Goal: Register for event/course

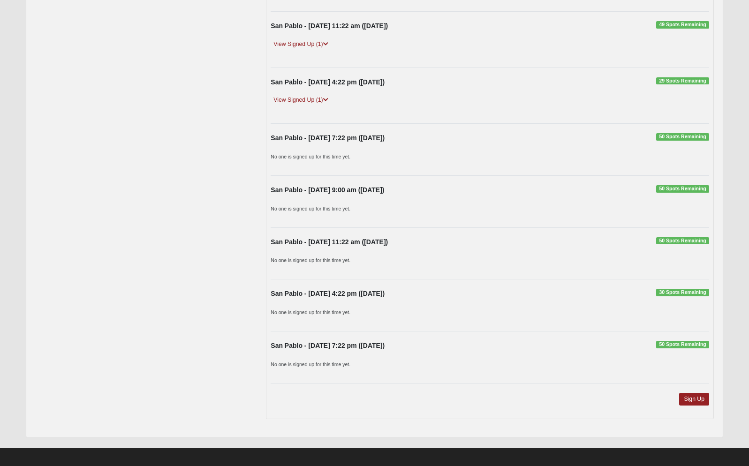
scroll to position [637, 0]
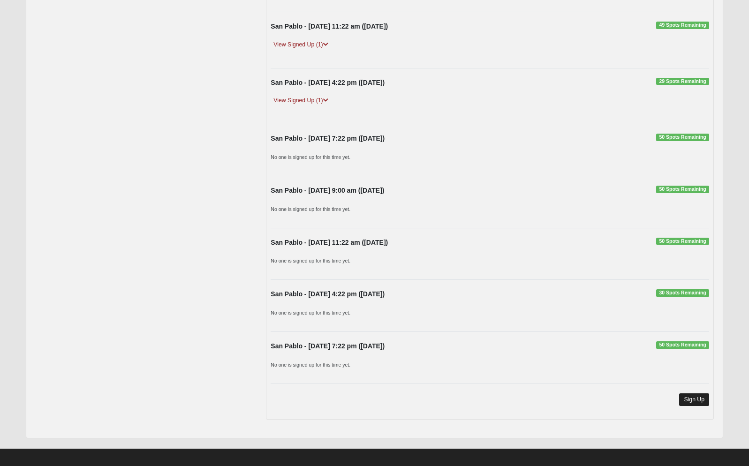
click at [688, 394] on link "Sign Up" at bounding box center [694, 400] width 30 height 13
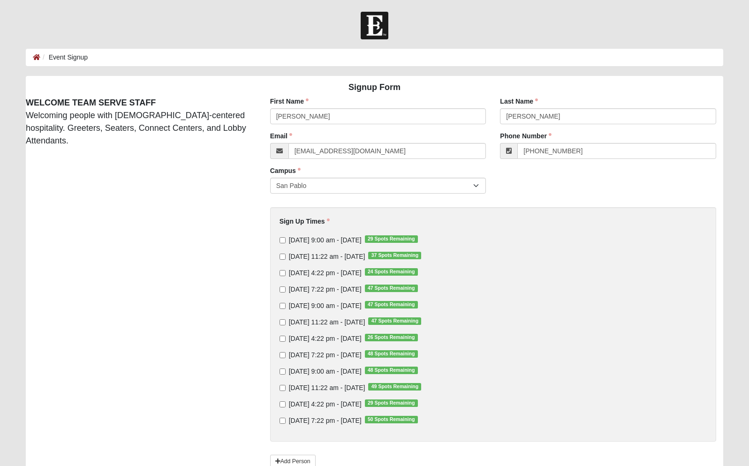
click at [281, 255] on input "Sunday 11:22 am - Oct 12 2025 37 Spots Remaining" at bounding box center [283, 257] width 6 height 6
checkbox input "true"
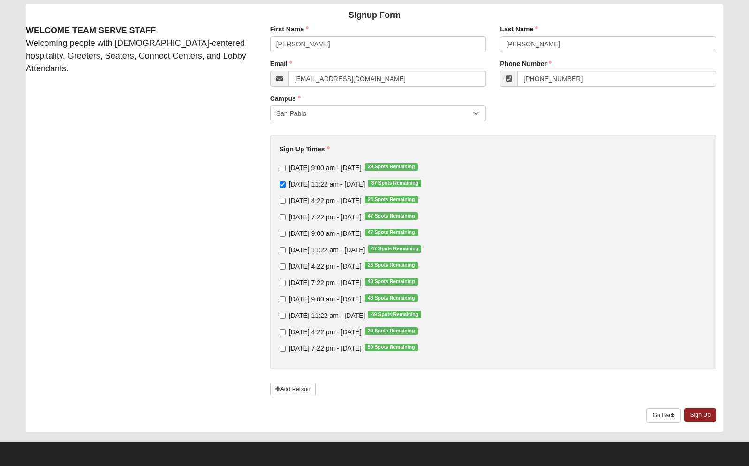
scroll to position [72, 0]
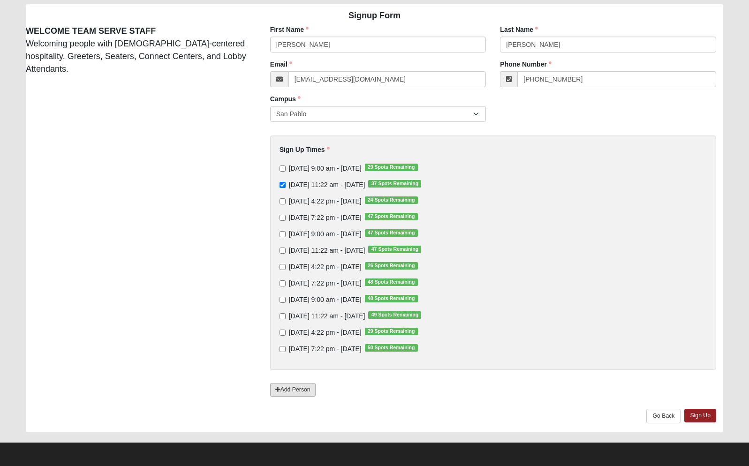
click at [284, 387] on link "Add Person" at bounding box center [293, 390] width 46 height 14
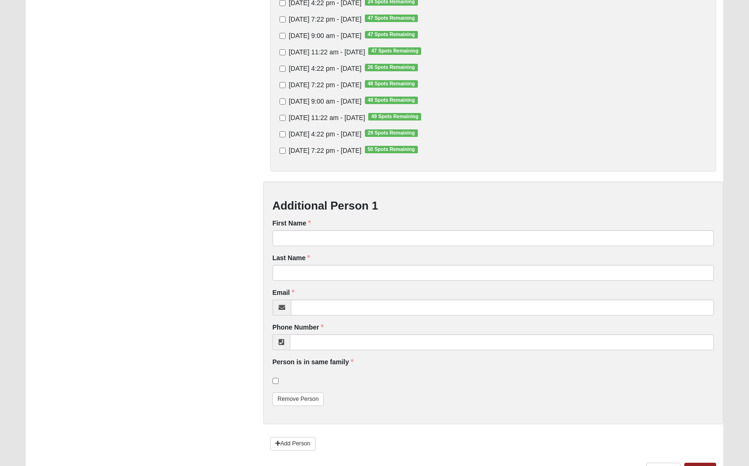
scroll to position [323, 0]
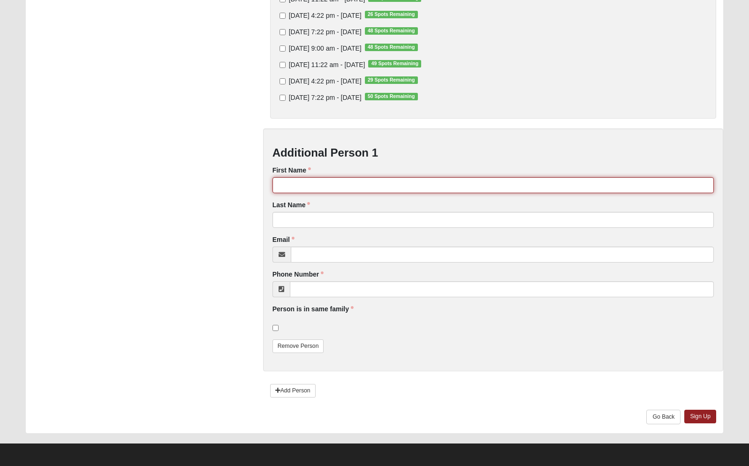
click at [296, 181] on input "First Name" at bounding box center [493, 185] width 441 height 16
type input "Beth"
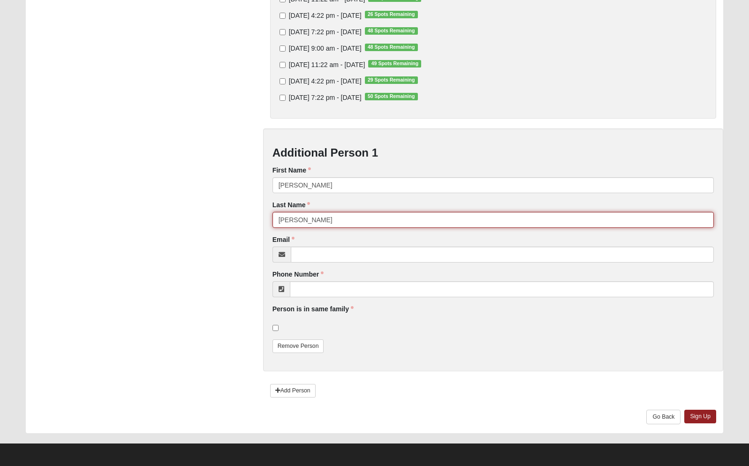
type input "Myers"
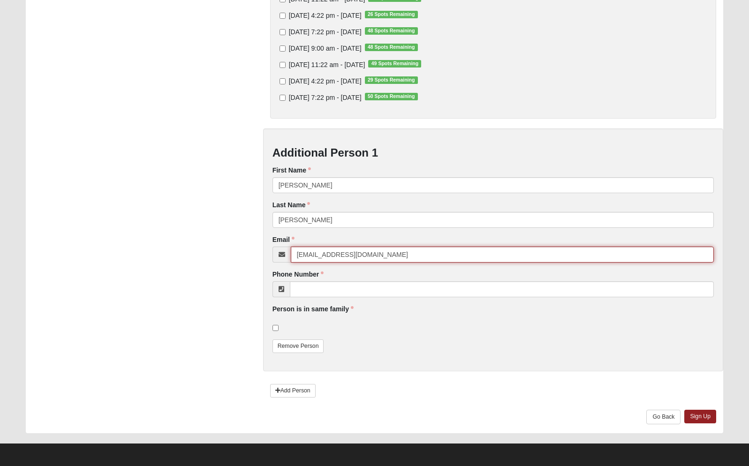
type input "bethmyers53@gmail.com"
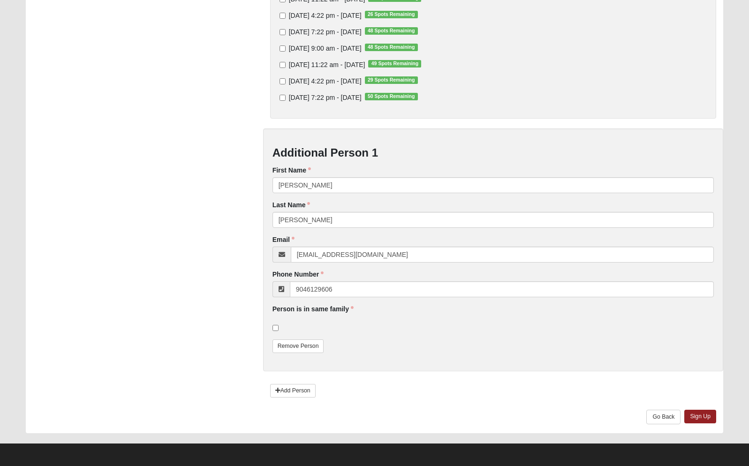
type input "(904) 612-9606"
click at [275, 327] on input "checkbox" at bounding box center [276, 328] width 6 height 6
checkbox input "true"
click at [701, 418] on link "Sign Up" at bounding box center [700, 417] width 32 height 14
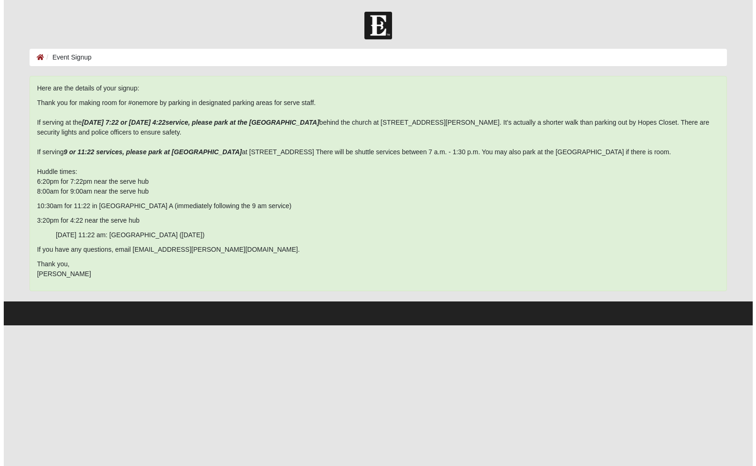
scroll to position [0, 0]
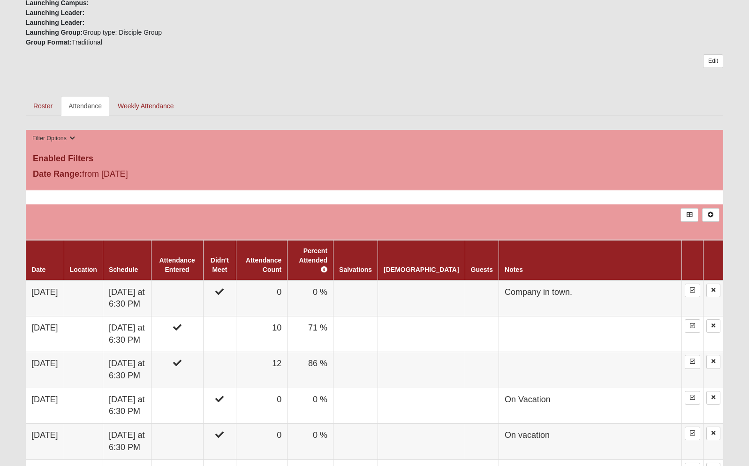
scroll to position [283, 0]
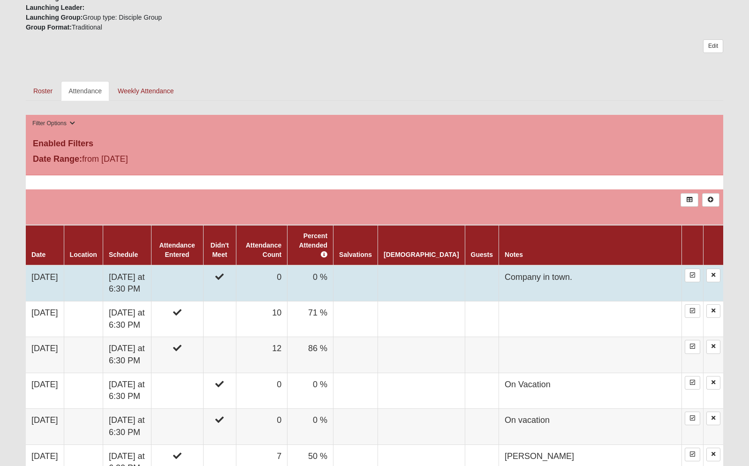
click at [64, 275] on td "[DATE]" at bounding box center [45, 284] width 38 height 36
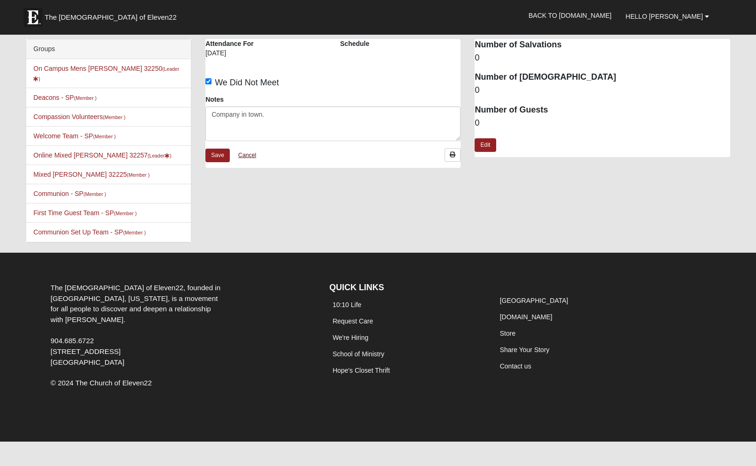
click at [252, 154] on link "Cancel" at bounding box center [247, 155] width 30 height 15
